Goal: Information Seeking & Learning: Learn about a topic

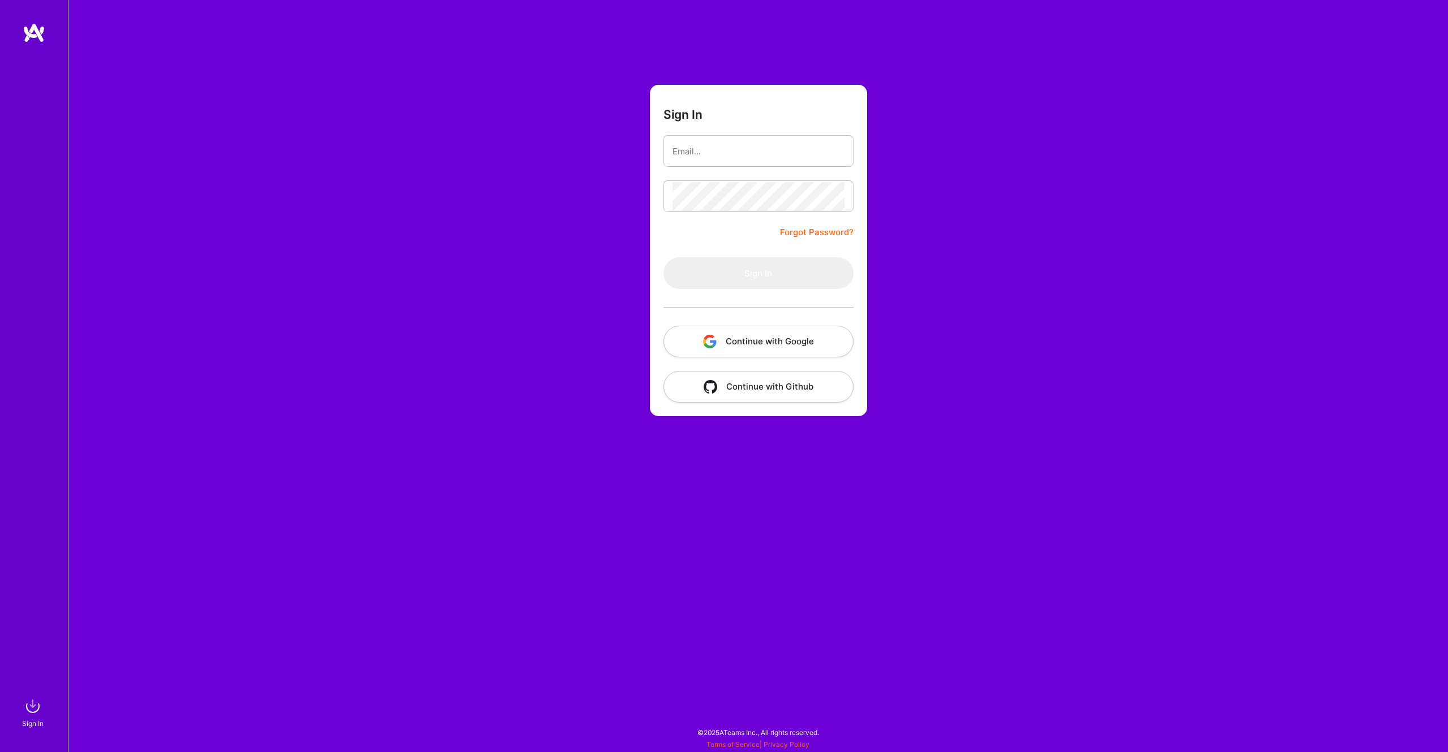
type input "[EMAIL_ADDRESS][DOMAIN_NAME]"
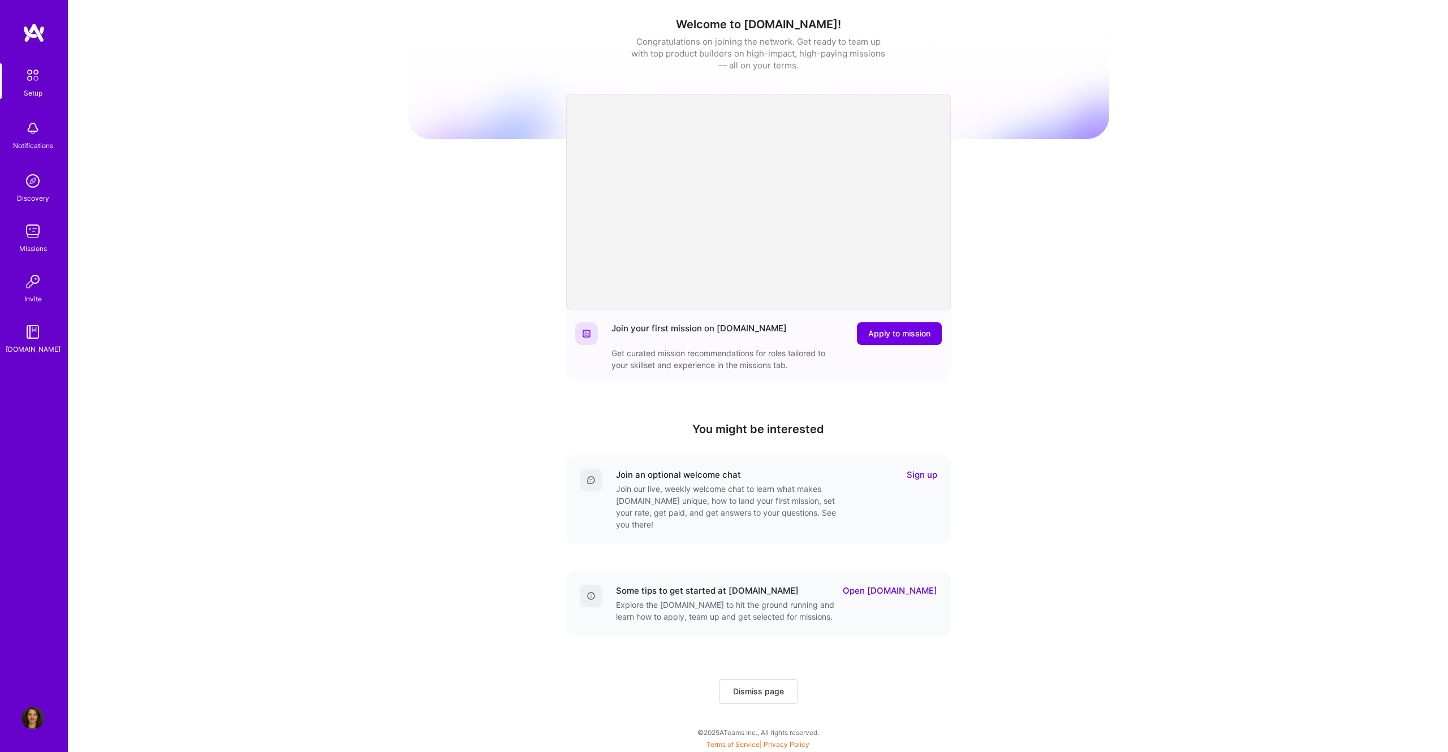
click at [49, 243] on link "Missions" at bounding box center [33, 237] width 70 height 34
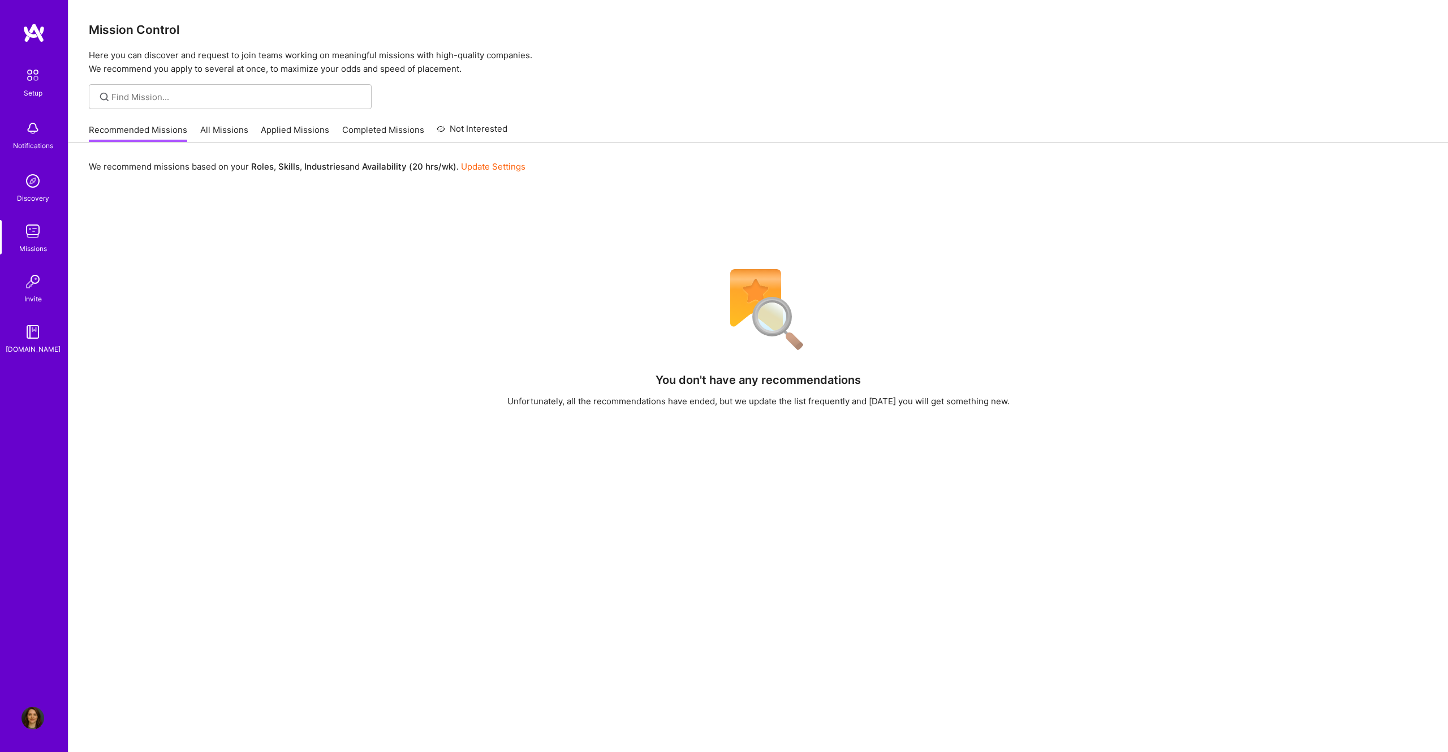
click at [390, 357] on div "You don't have any recommendations Unfortunately, all the recommendations have …" at bounding box center [758, 563] width 1339 height 602
click at [231, 134] on link "All Missions" at bounding box center [224, 133] width 48 height 19
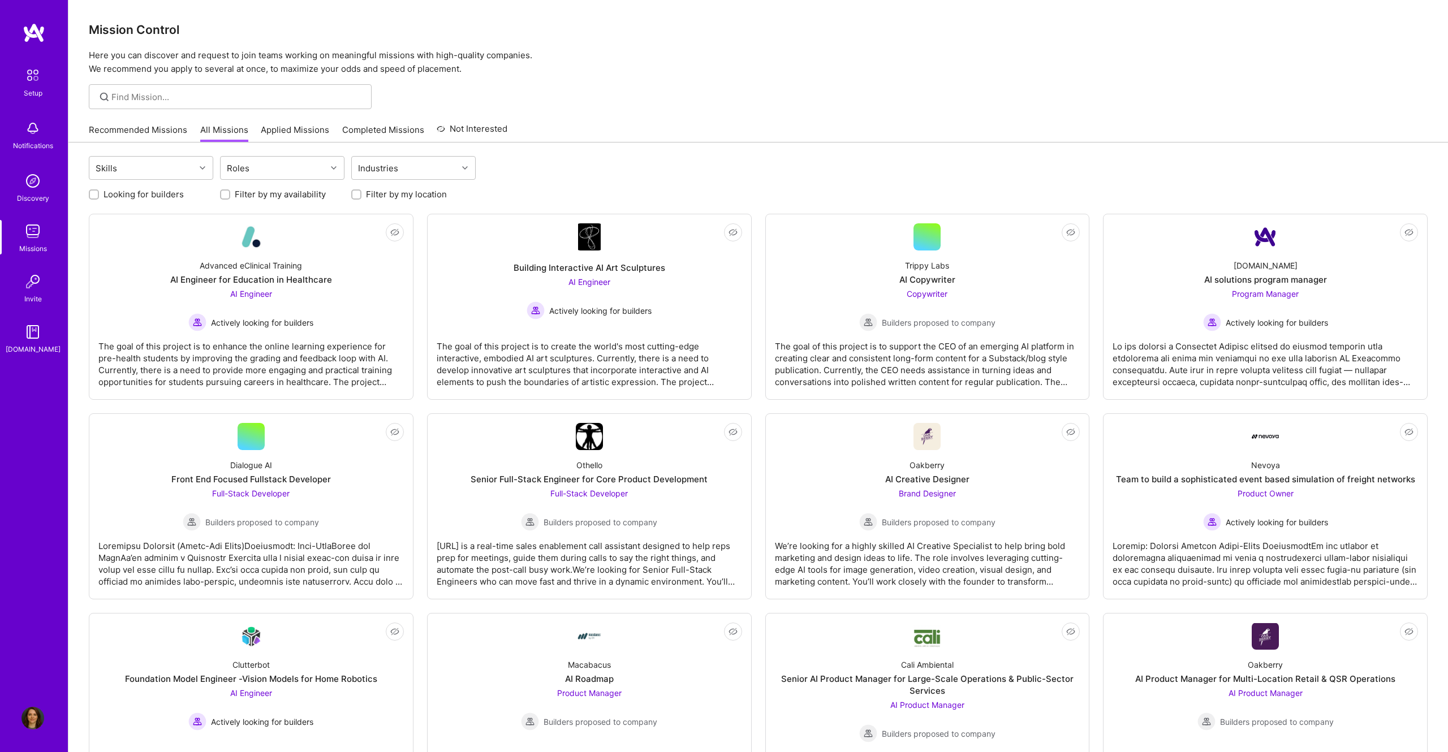
click at [92, 199] on div at bounding box center [94, 194] width 10 height 10
click at [94, 194] on input "Looking for builders" at bounding box center [95, 195] width 8 height 8
checkbox input "true"
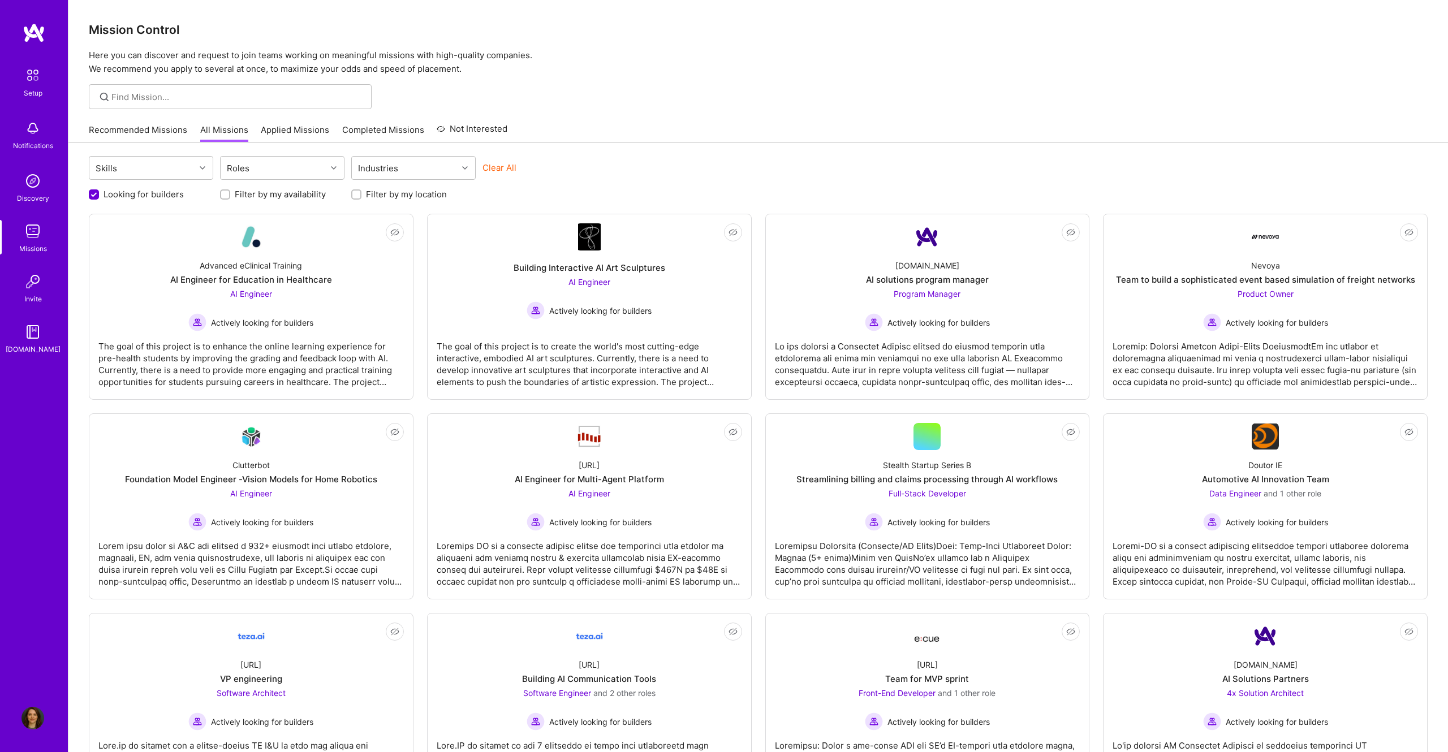
click at [753, 107] on div at bounding box center [757, 96] width 1379 height 25
click at [342, 161] on div at bounding box center [335, 168] width 18 height 23
click at [230, 278] on input "checkbox" at bounding box center [233, 277] width 8 height 8
checkbox input "true"
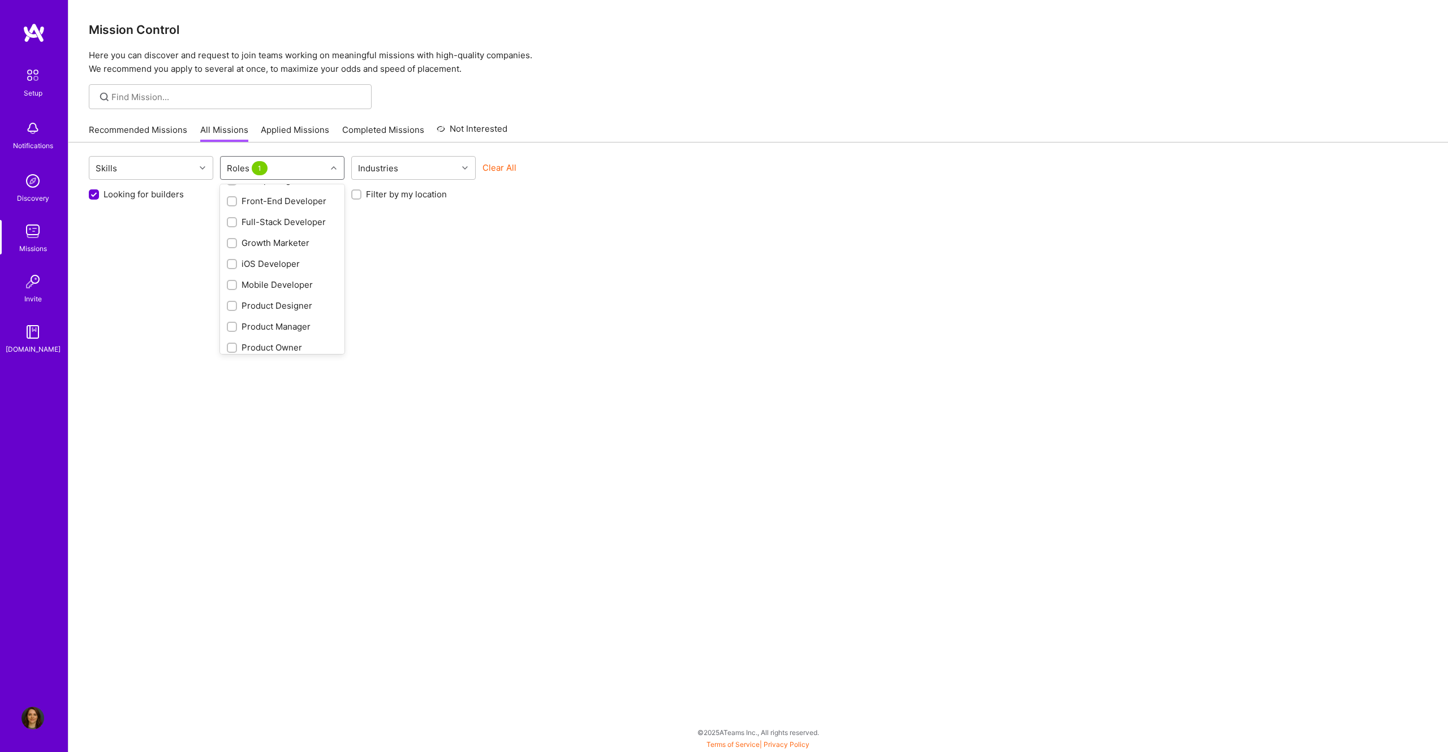
scroll to position [257, 0]
click at [231, 297] on input "checkbox" at bounding box center [233, 296] width 8 height 8
checkbox input "true"
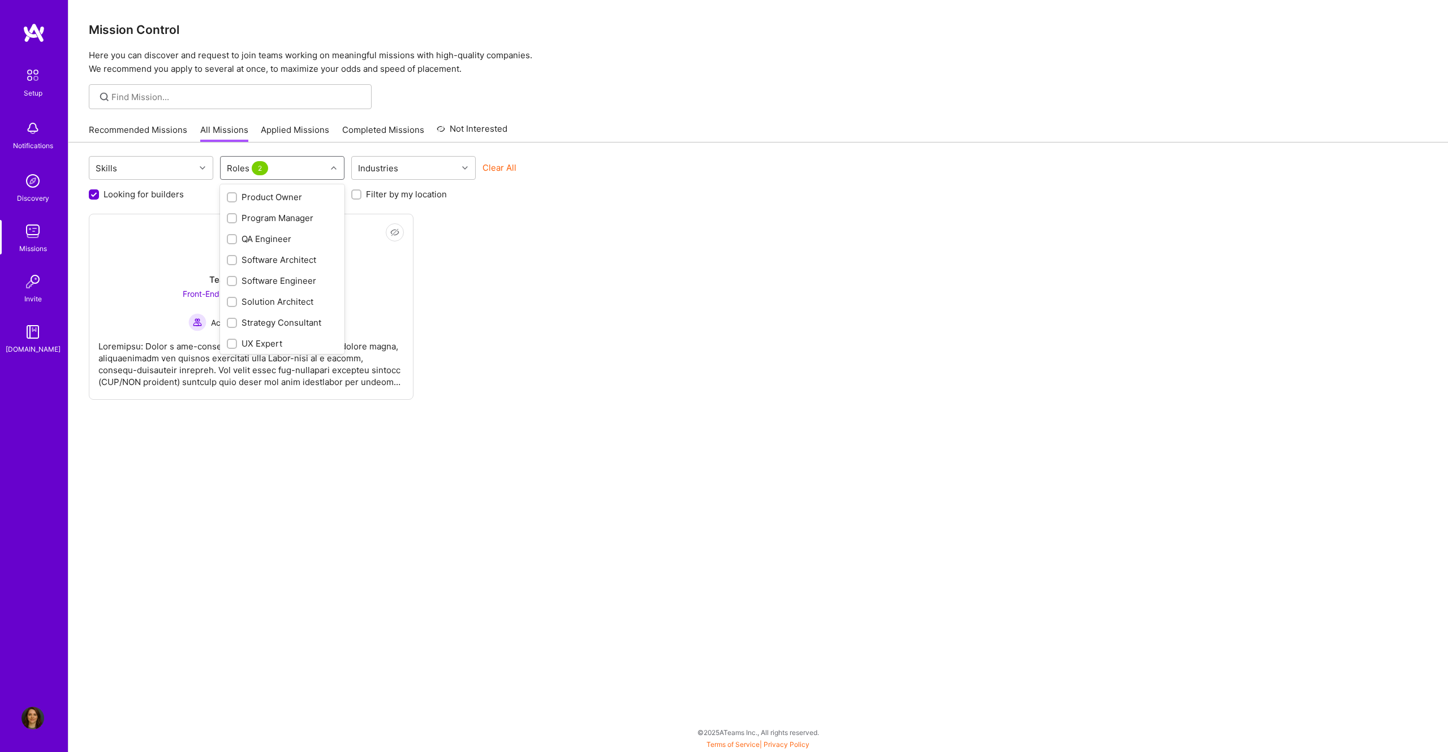
scroll to position [400, 0]
click at [236, 344] on div at bounding box center [232, 341] width 10 height 10
click at [582, 334] on div "Not Interested [URL] Team for MVP sprint Front-End Developer and 1 other role A…" at bounding box center [758, 307] width 1339 height 186
click at [664, 291] on div "Not Interested [URL] Team for MVP sprint Front-End Developer and 1 other role A…" at bounding box center [758, 307] width 1339 height 186
